Goal: Transaction & Acquisition: Purchase product/service

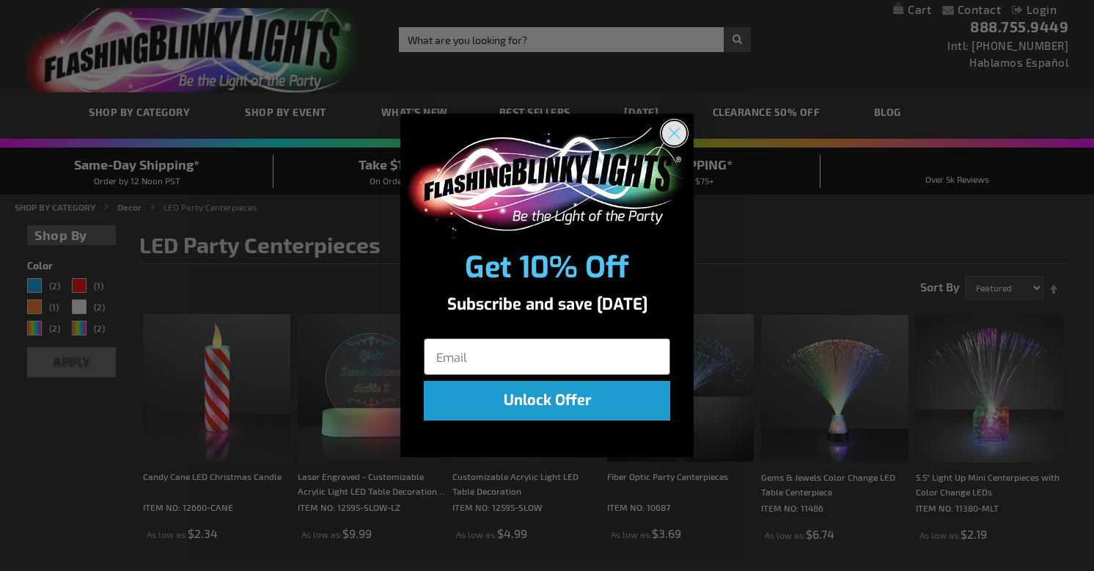
click at [679, 135] on circle "Close dialog" at bounding box center [674, 132] width 24 height 24
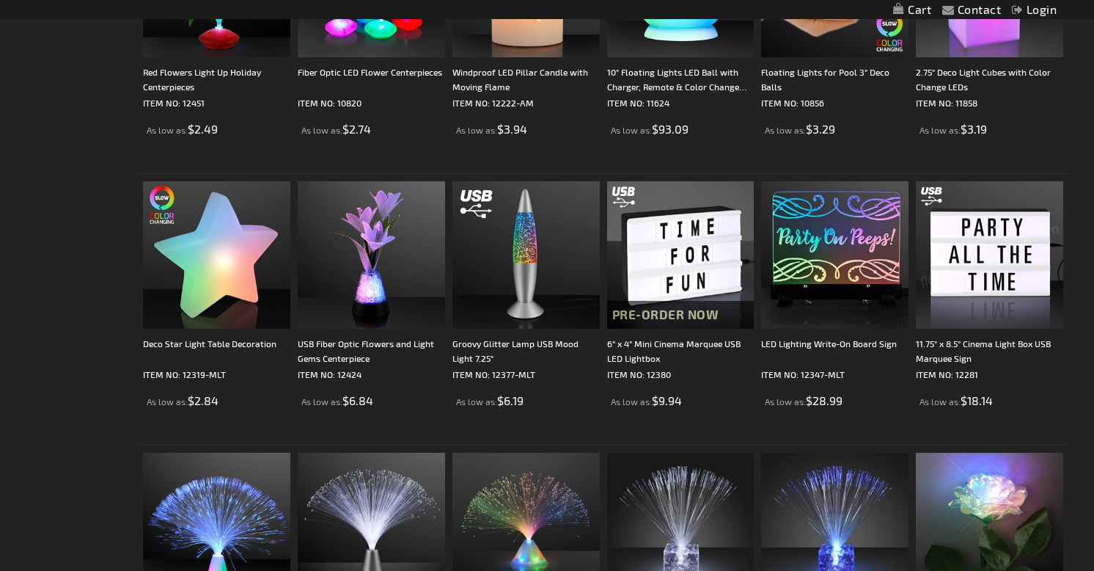
scroll to position [947, 0]
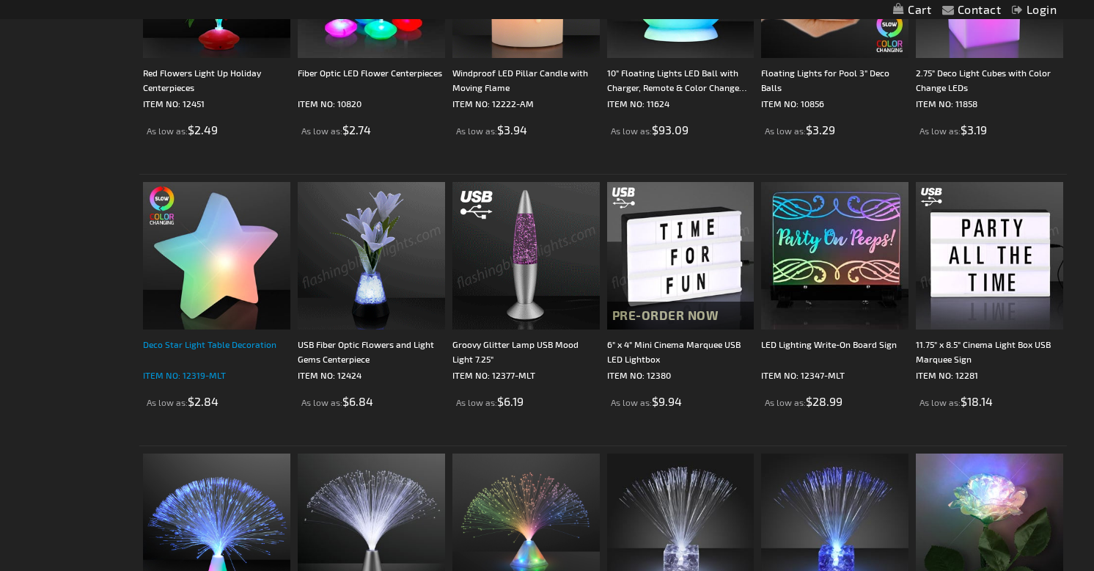
click at [217, 356] on div "Deco Star Light Table Decoration" at bounding box center [216, 351] width 147 height 29
